Goal: Navigation & Orientation: Find specific page/section

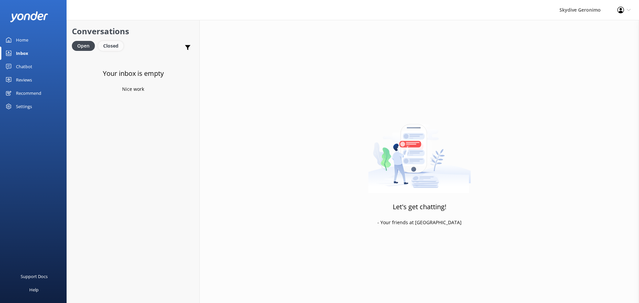
click at [103, 42] on div "Closed" at bounding box center [110, 46] width 25 height 10
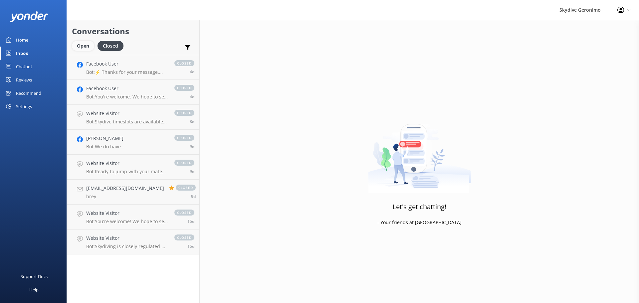
click at [82, 47] on div "Open" at bounding box center [83, 46] width 22 height 10
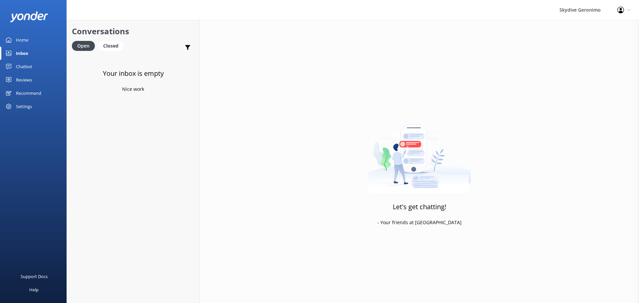
click at [21, 44] on div "Home" at bounding box center [22, 39] width 12 height 13
